Goal: Transaction & Acquisition: Purchase product/service

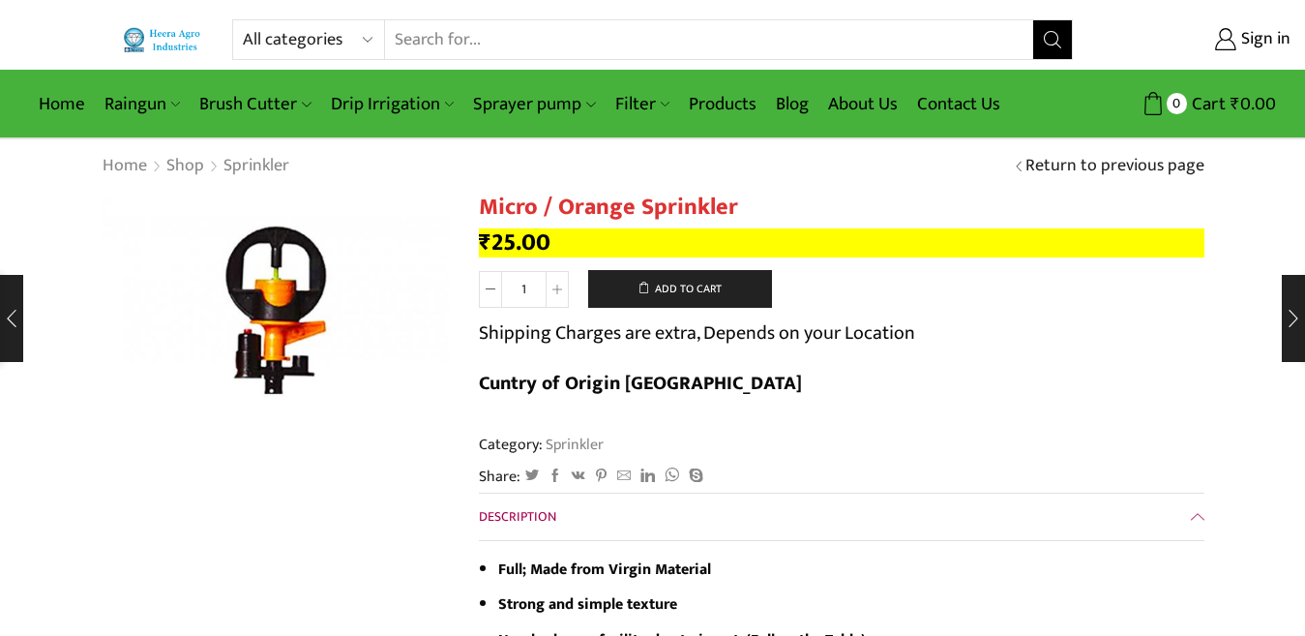
click at [516, 37] on input "Search input" at bounding box center [709, 39] width 648 height 39
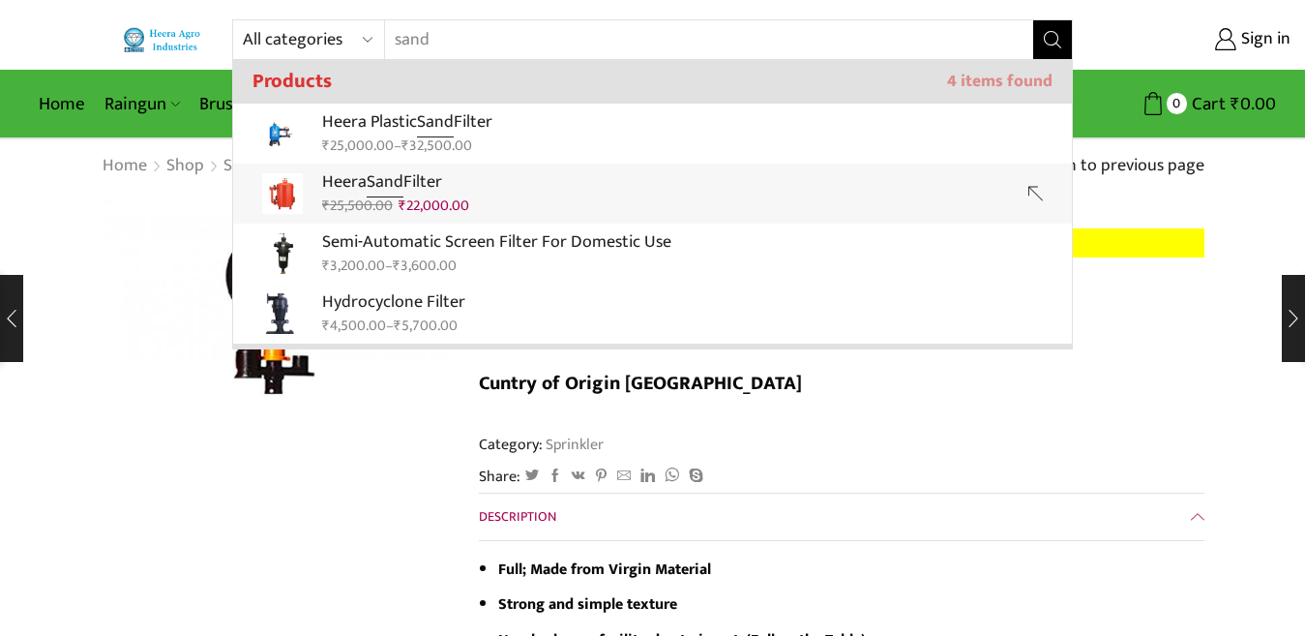
click at [404, 168] on strong "Sand" at bounding box center [385, 182] width 37 height 30
type input "Heera Sand Filter"
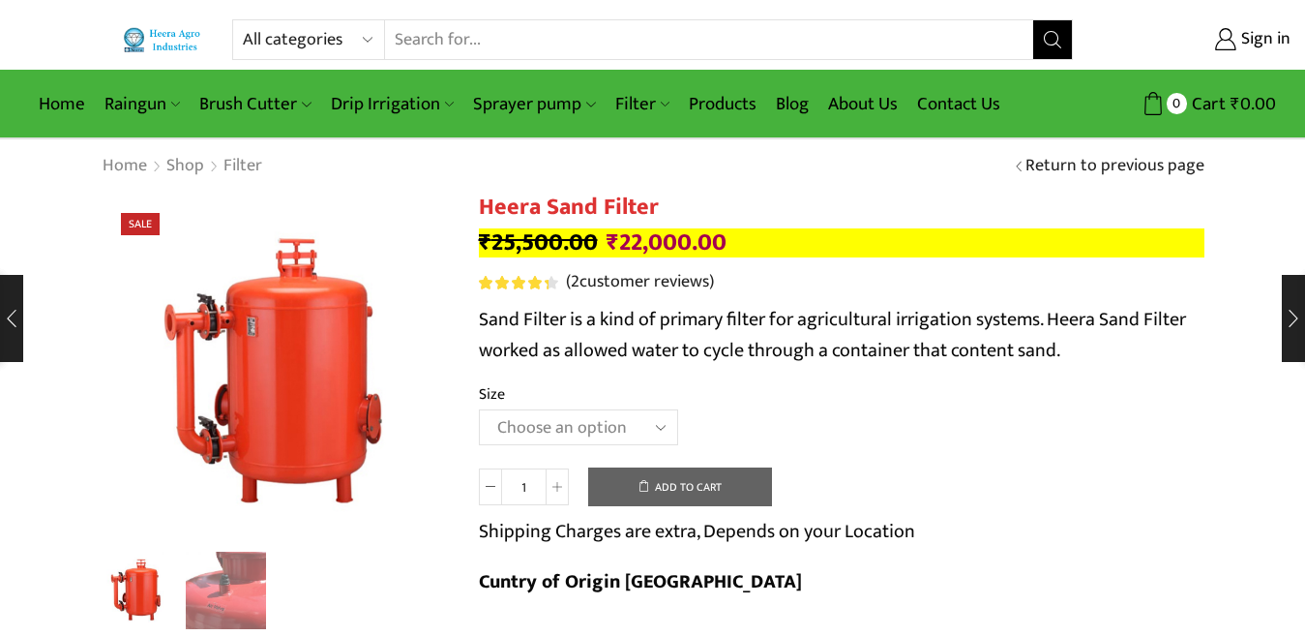
click at [262, 348] on img "1 / 2" at bounding box center [276, 368] width 348 height 348
